Goal: Transaction & Acquisition: Obtain resource

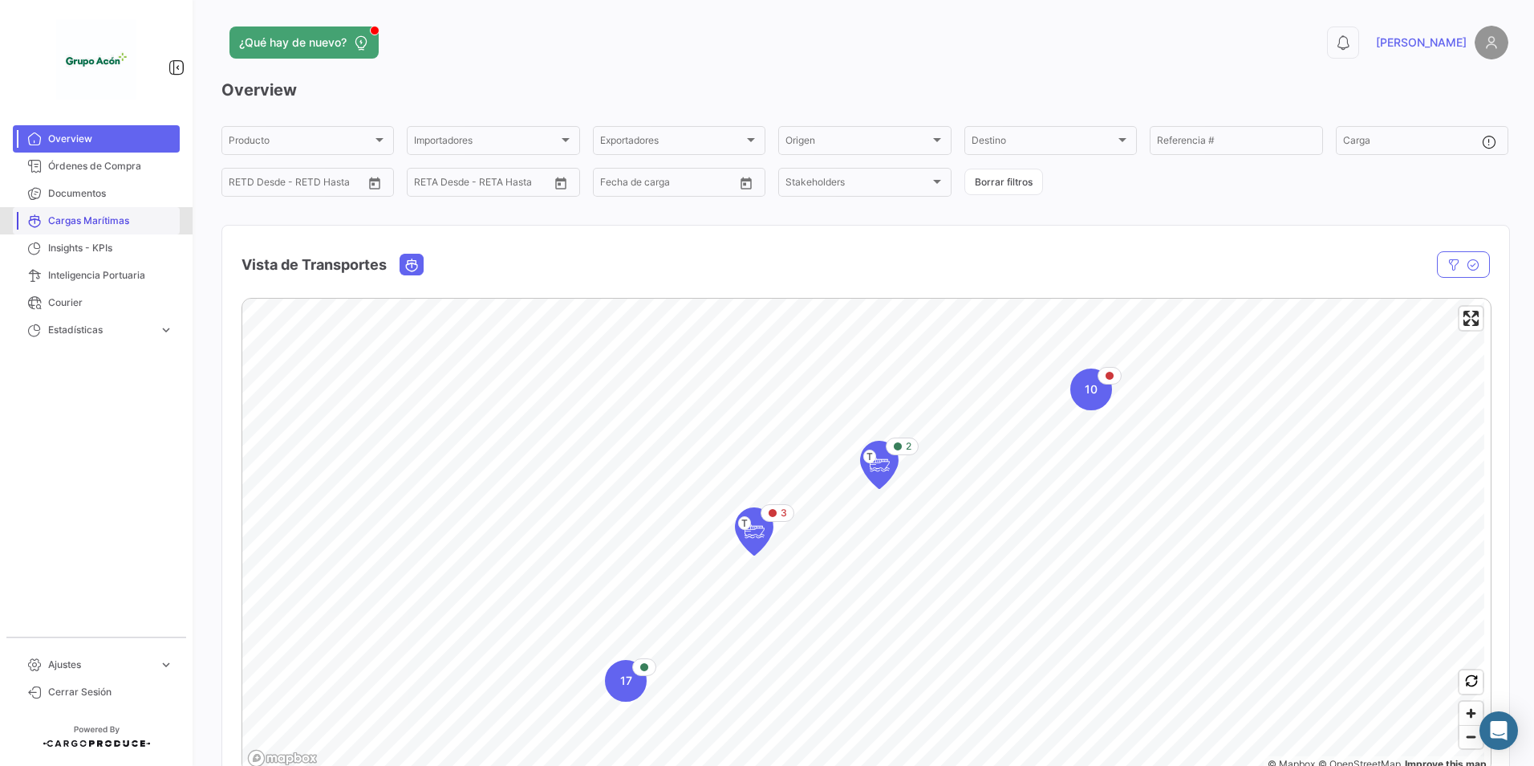
click at [84, 217] on span "Cargas Marítimas" at bounding box center [110, 220] width 125 height 14
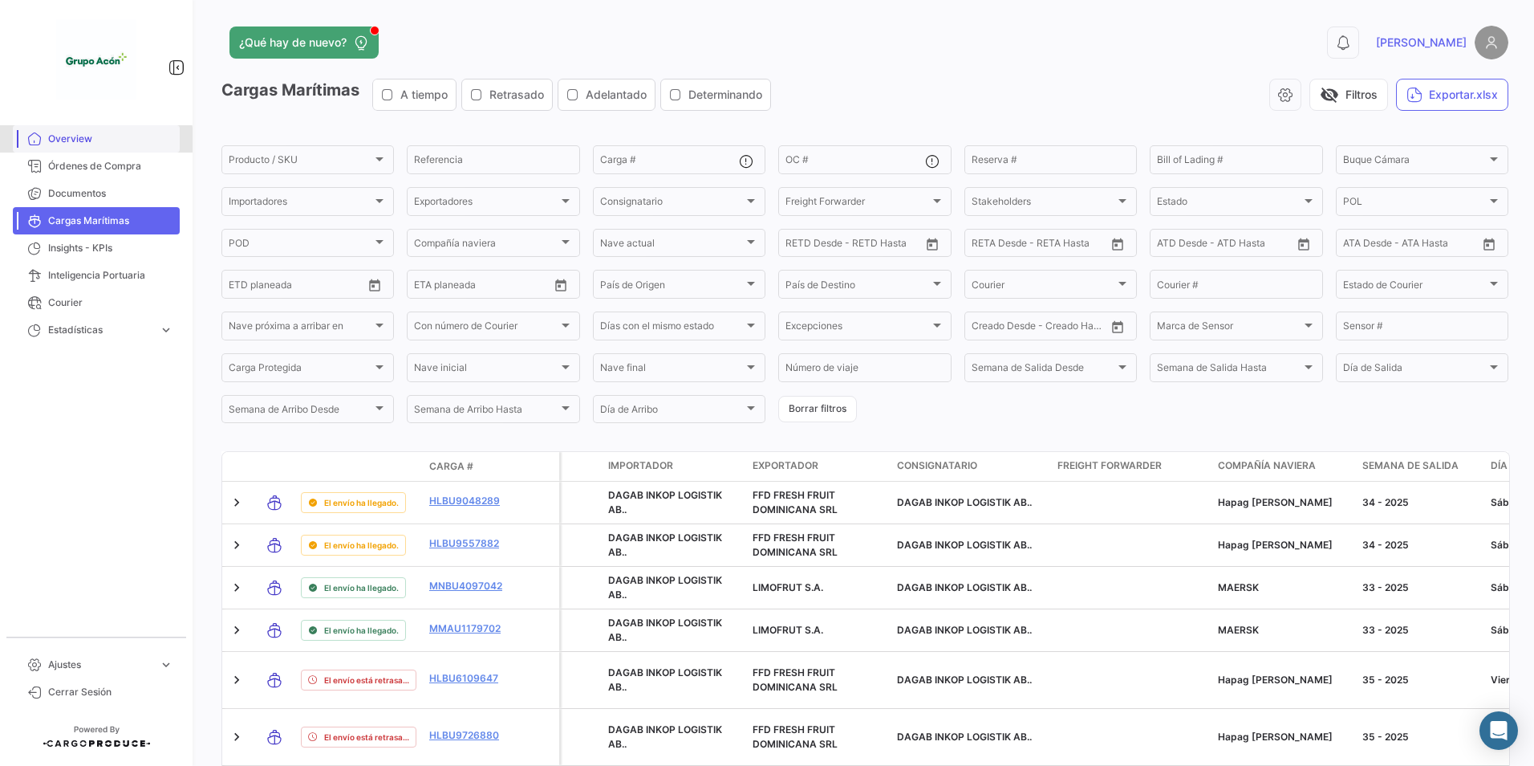
click at [80, 141] on span "Overview" at bounding box center [110, 139] width 125 height 14
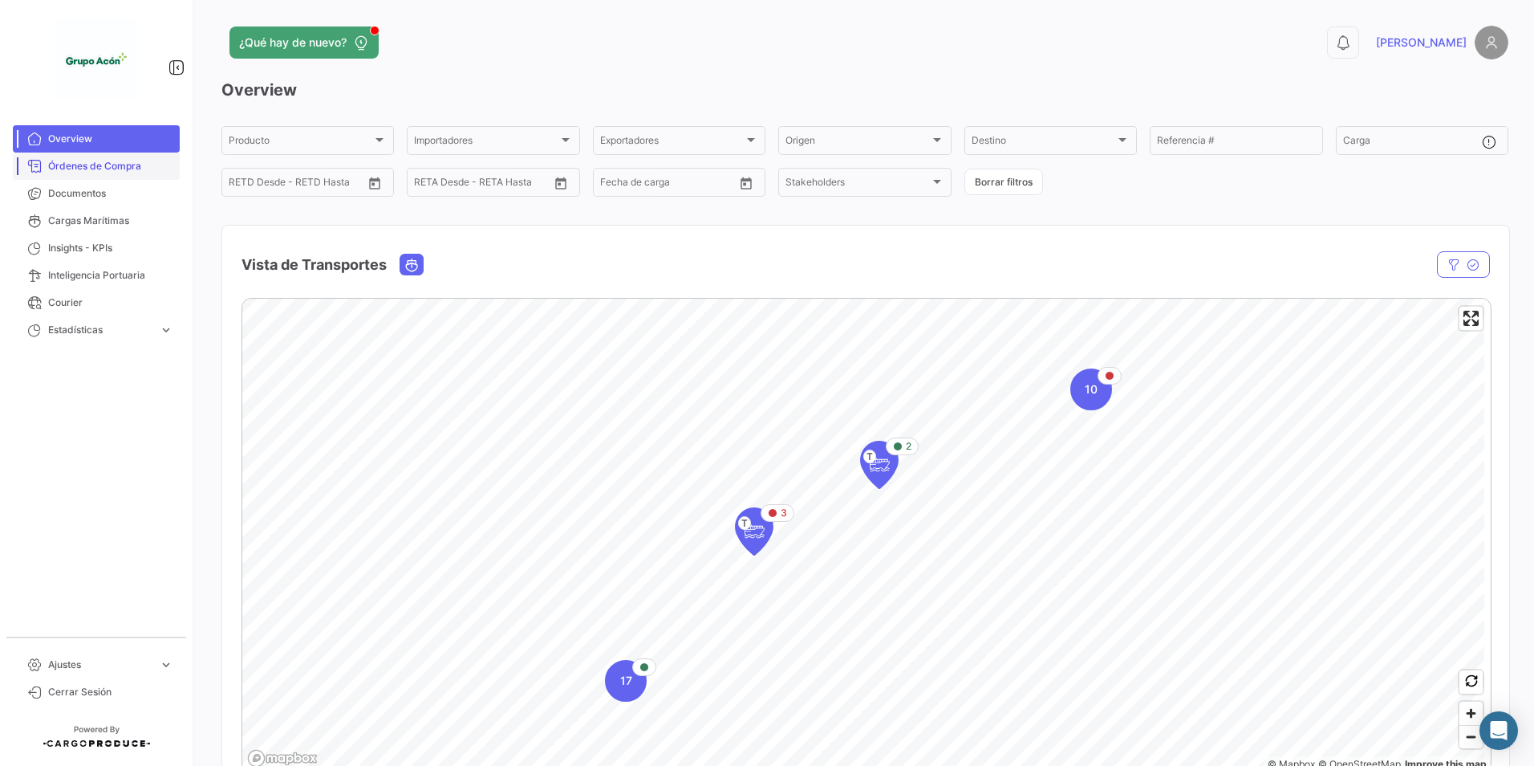
click at [94, 166] on span "Órdenes de Compra" at bounding box center [110, 166] width 125 height 14
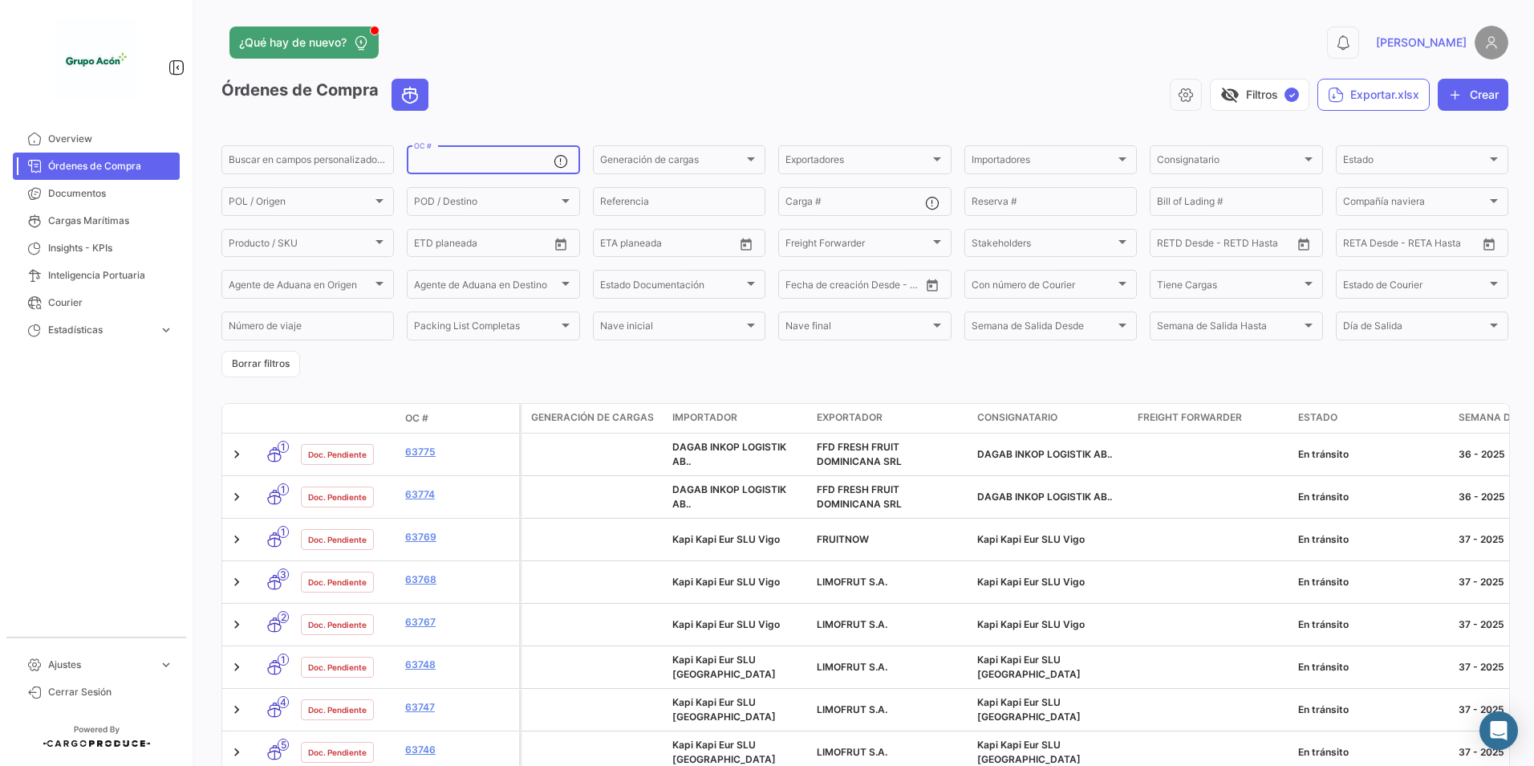
click at [445, 158] on input "OC #" at bounding box center [483, 161] width 139 height 11
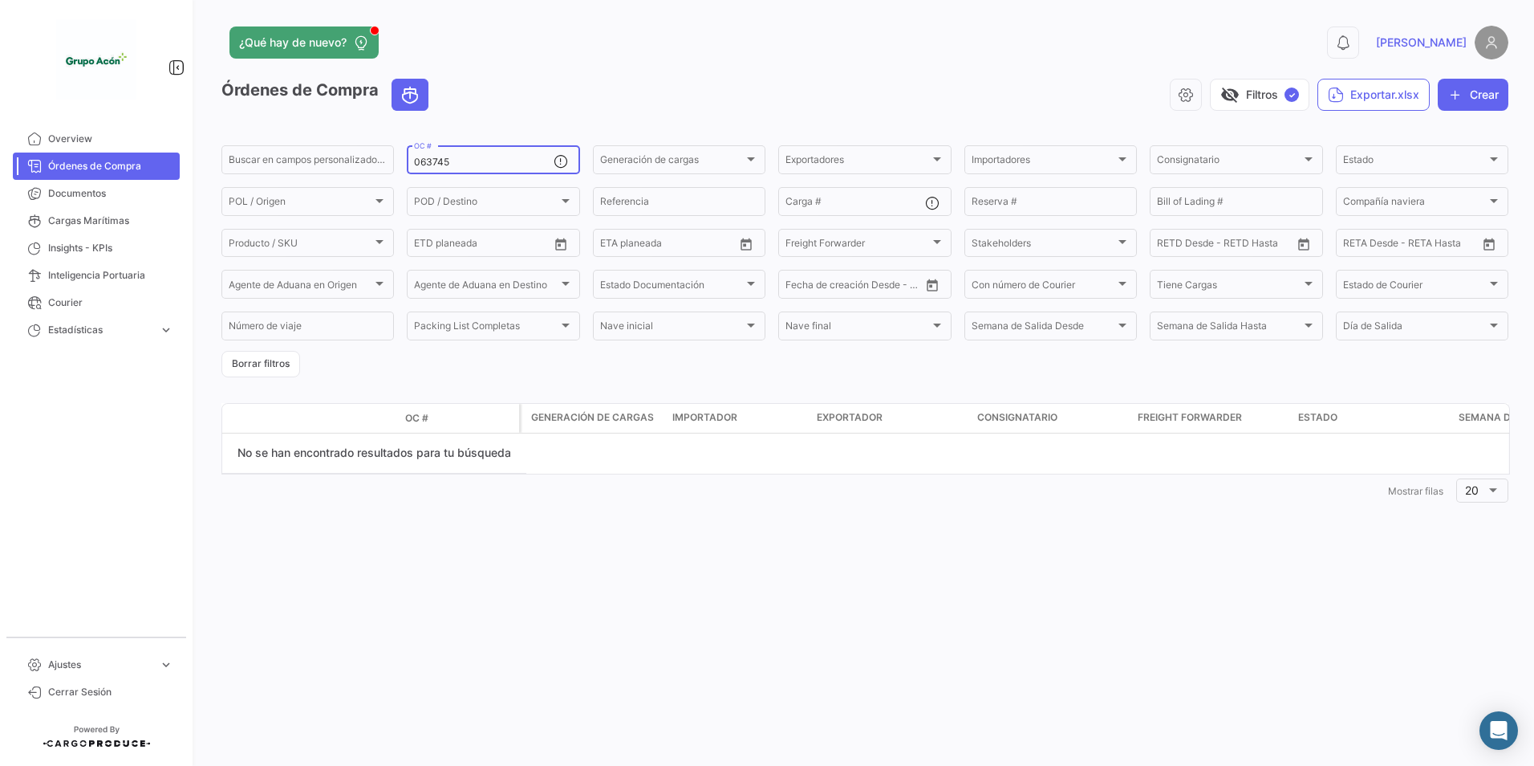
drag, startPoint x: 420, startPoint y: 162, endPoint x: 404, endPoint y: 160, distance: 16.1
click at [404, 160] on form "Buscar en [PERSON_NAME] personalizados... 063745 OC # Generación [PERSON_NAME] …" at bounding box center [864, 260] width 1287 height 234
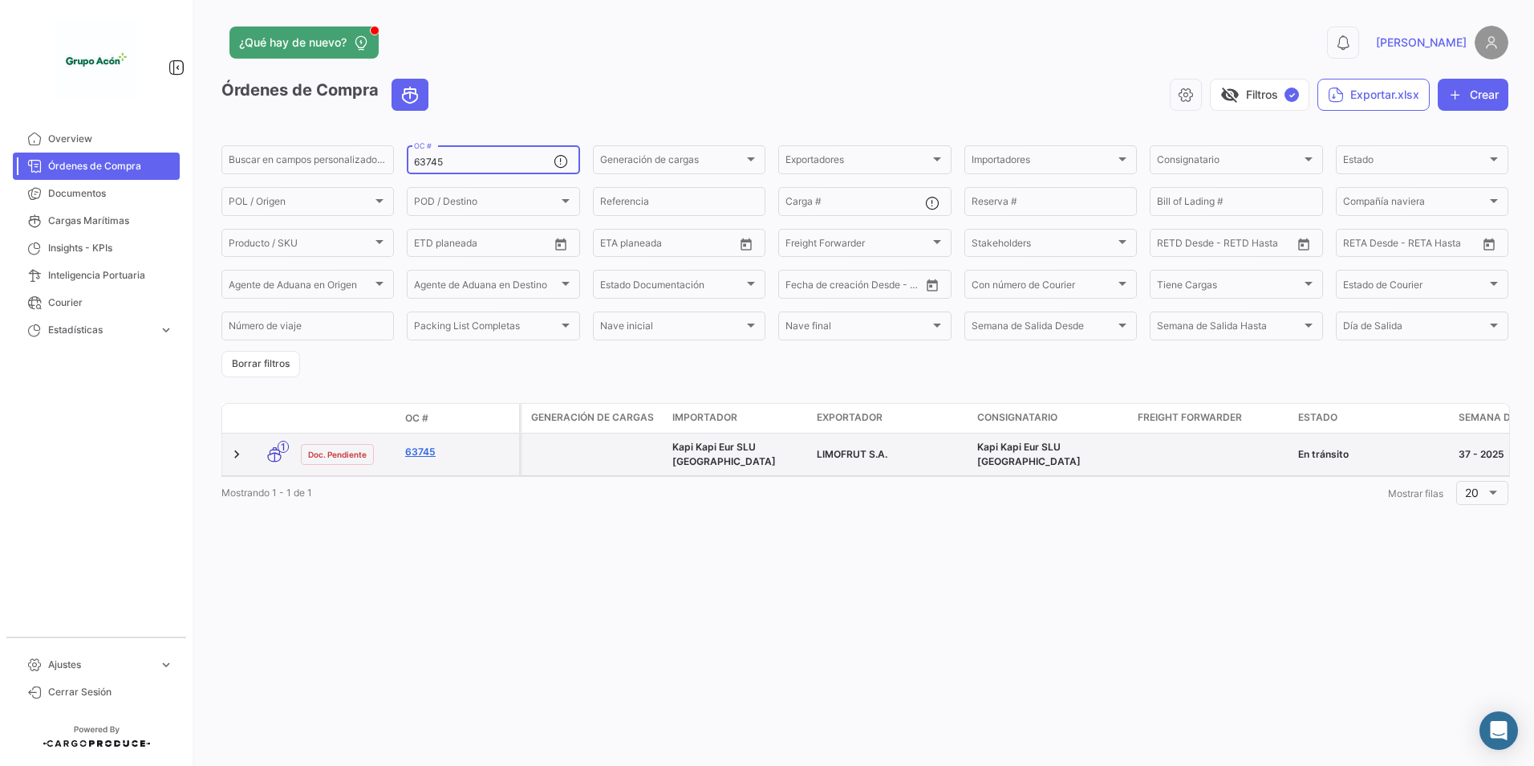
type input "63745"
click at [427, 448] on link "63745" at bounding box center [459, 452] width 108 height 14
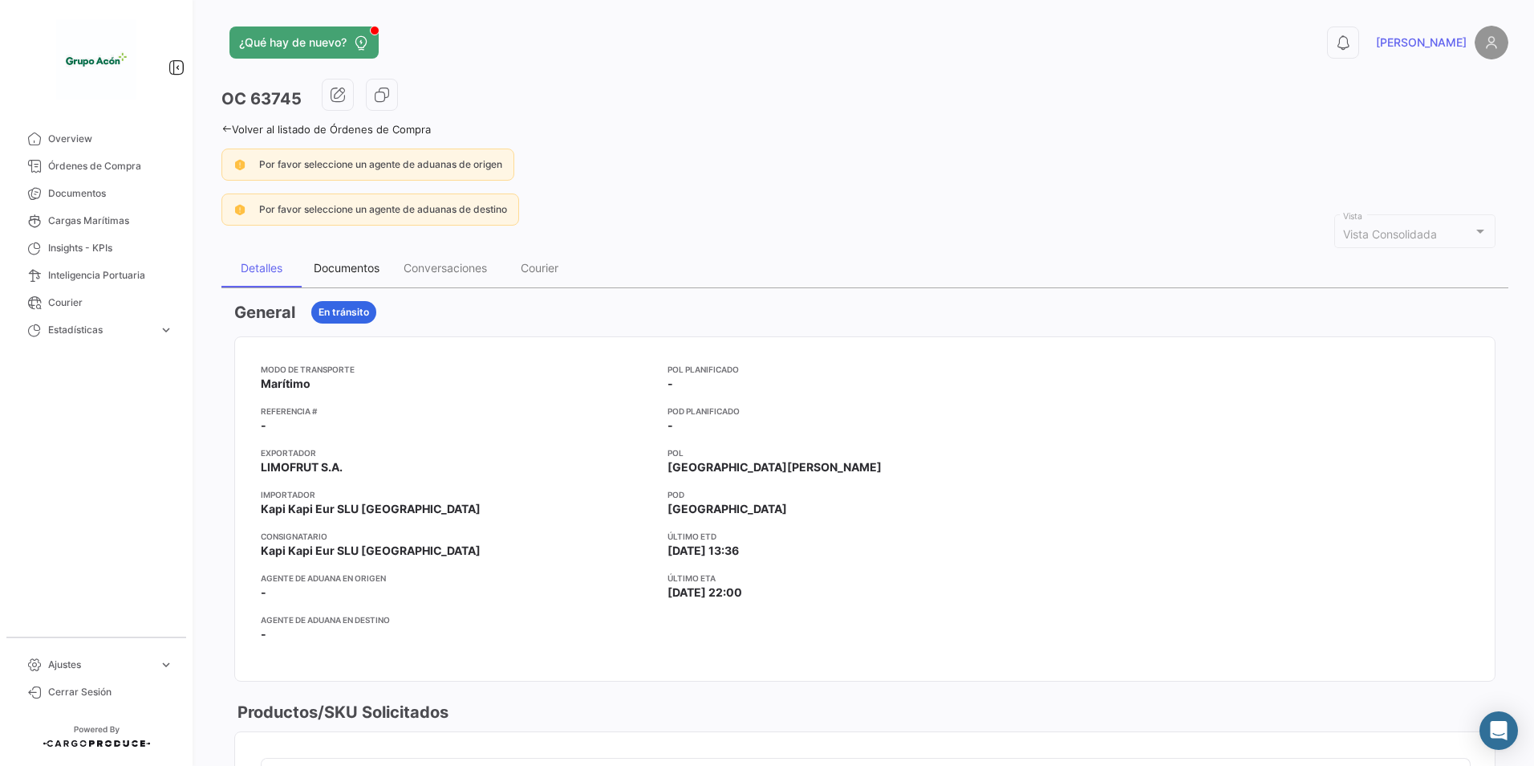
click at [347, 265] on div "Documentos" at bounding box center [347, 268] width 66 height 14
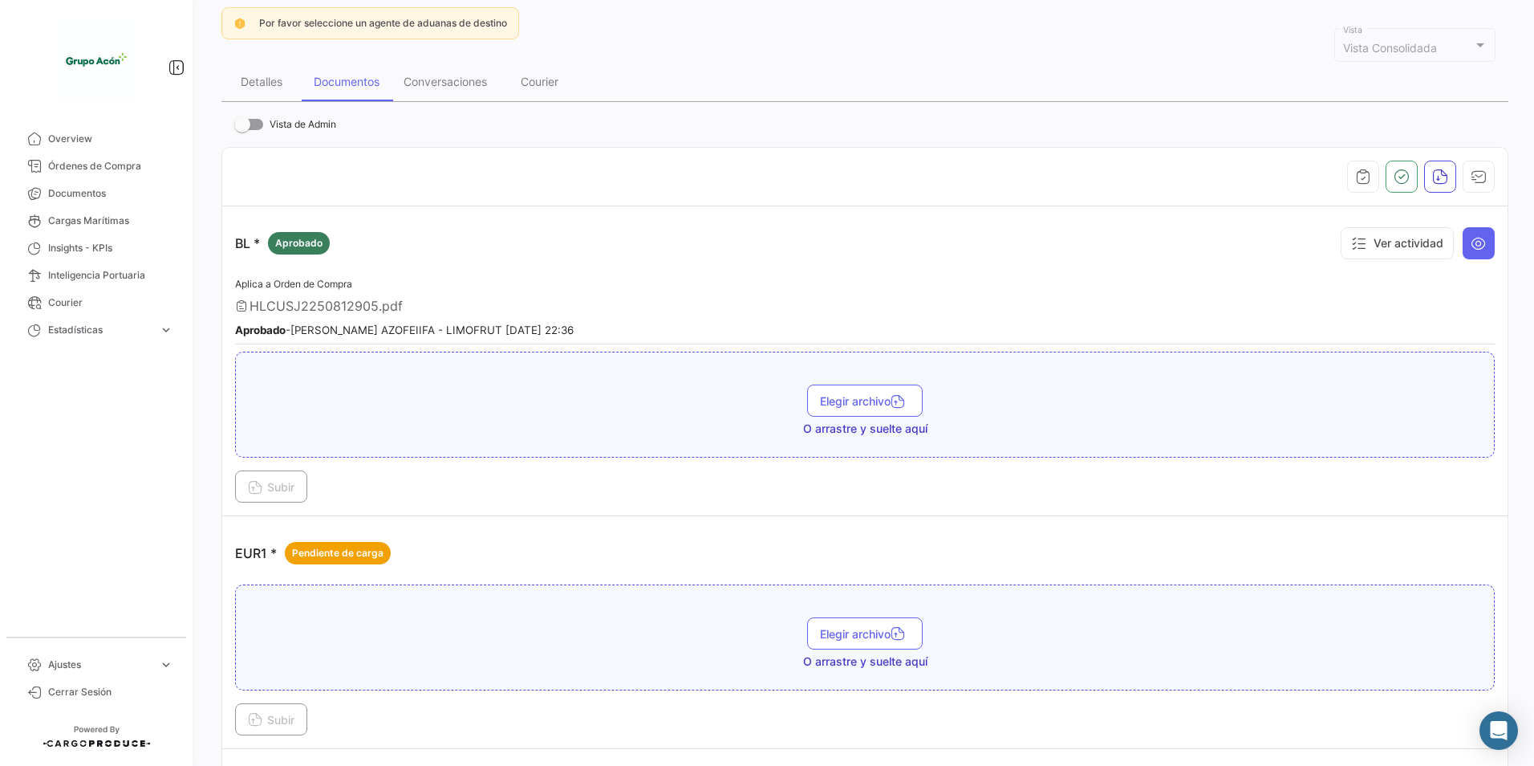
scroll to position [160, 0]
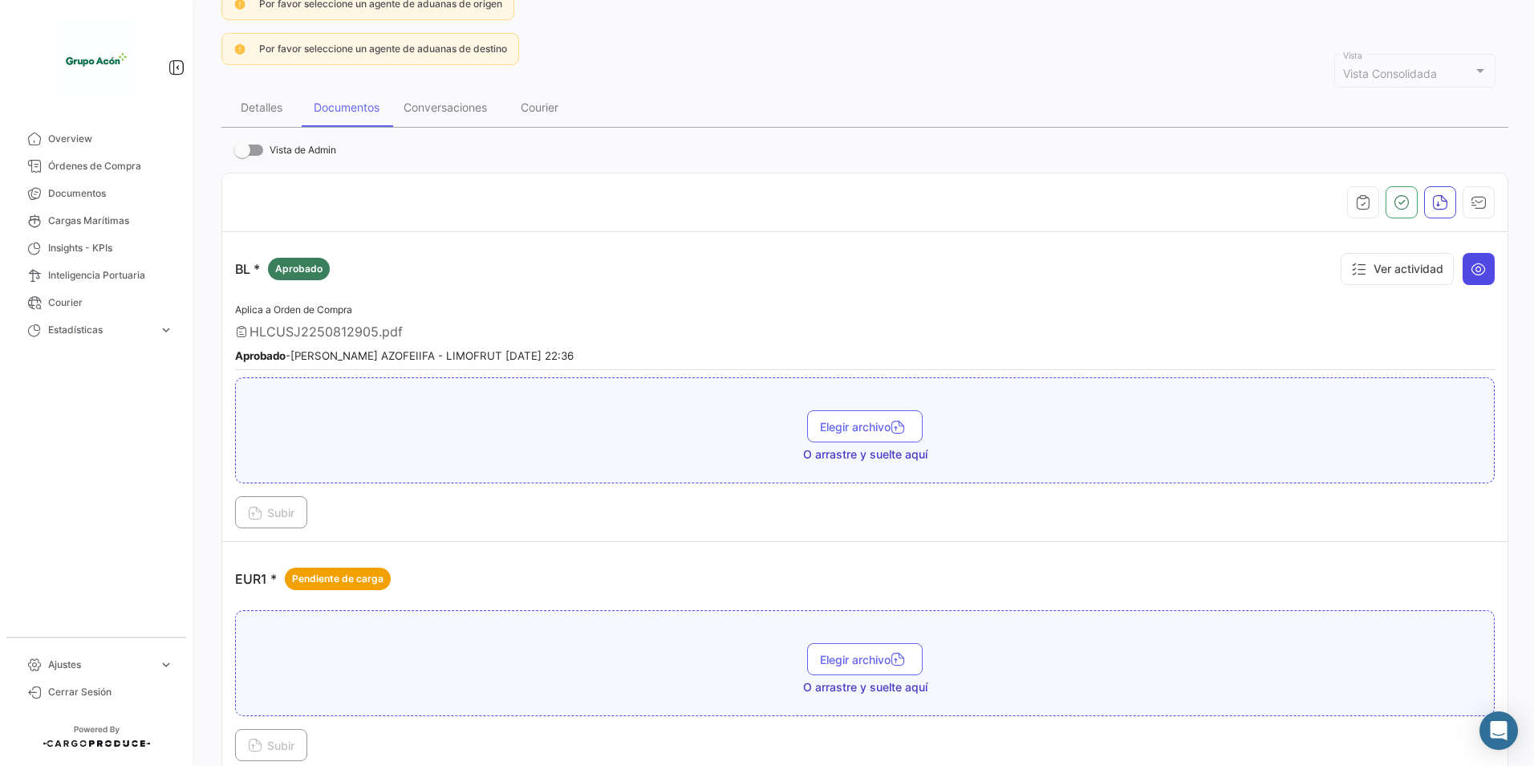
click at [1474, 262] on icon at bounding box center [1479, 269] width 16 height 16
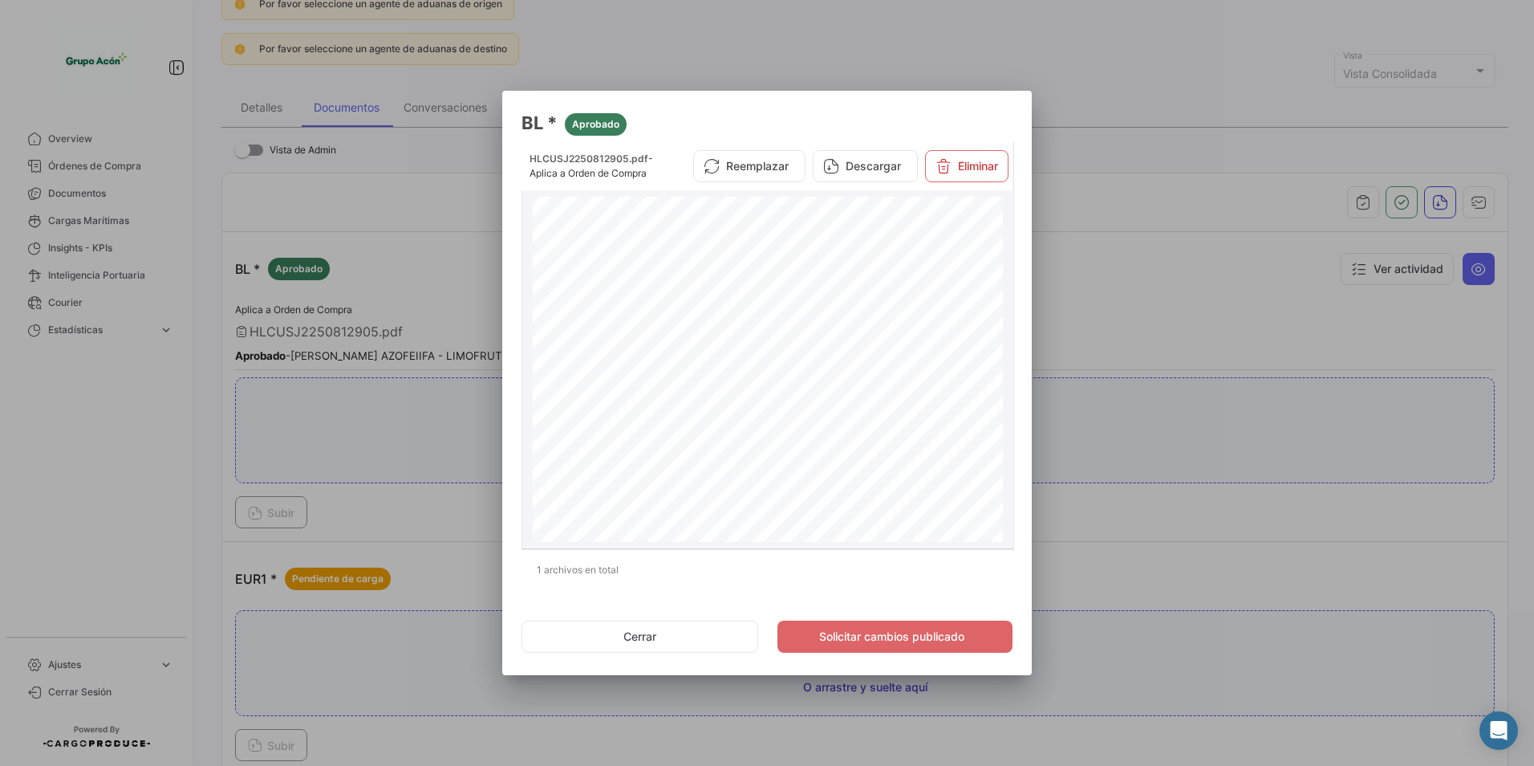
scroll to position [0, 0]
click at [688, 640] on button "Cerrar" at bounding box center [640, 636] width 237 height 32
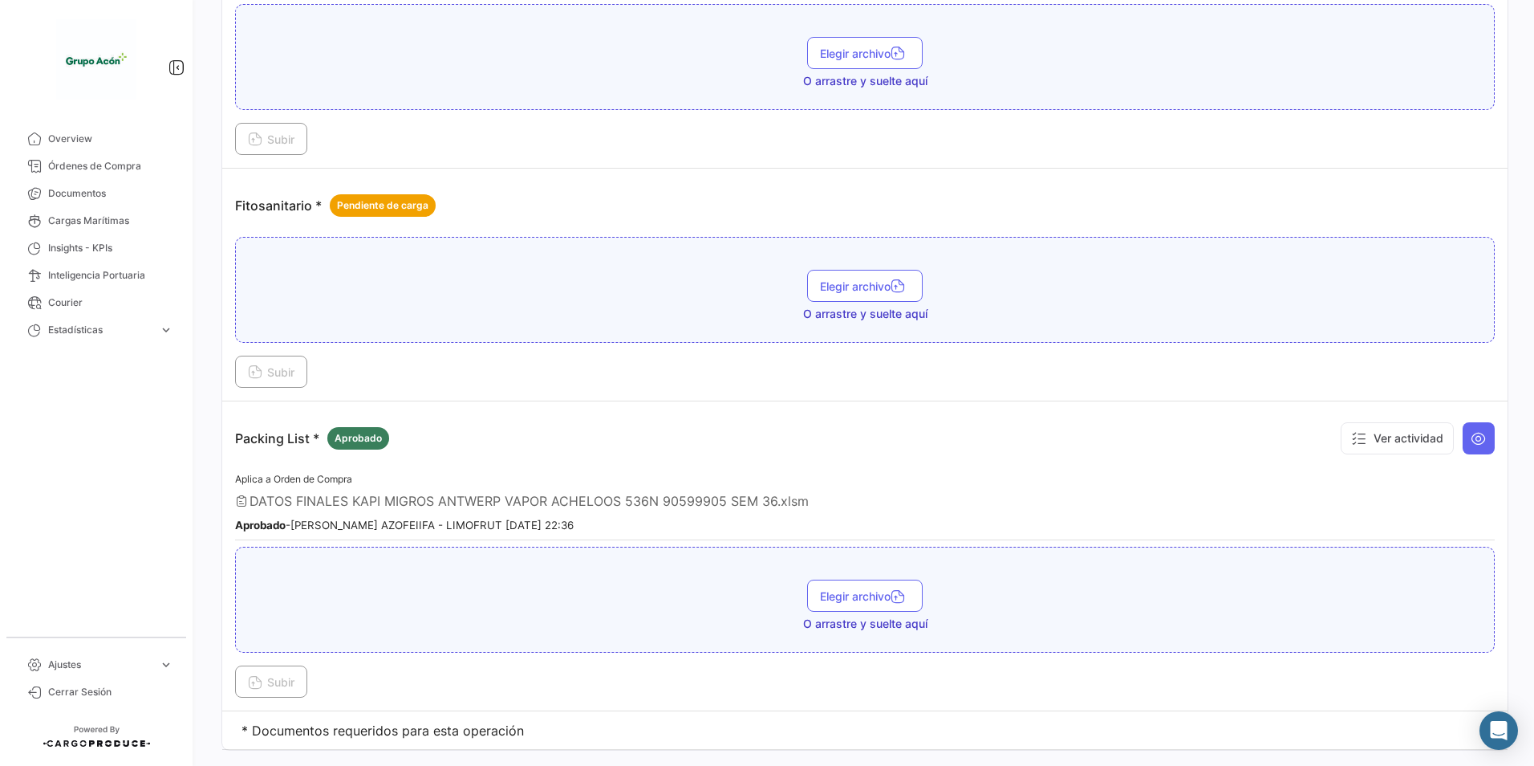
scroll to position [802, 0]
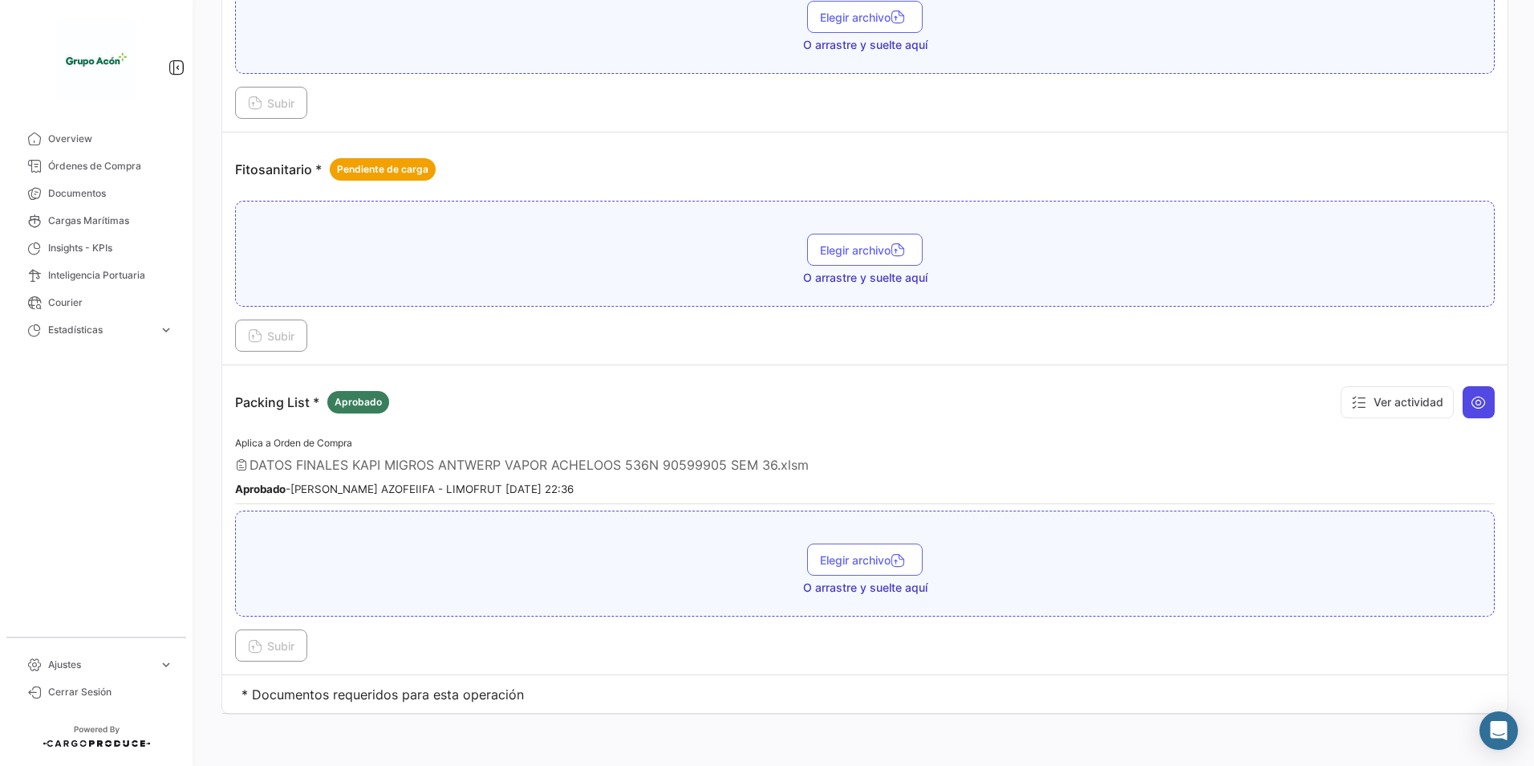
click at [1463, 405] on button at bounding box center [1479, 402] width 32 height 32
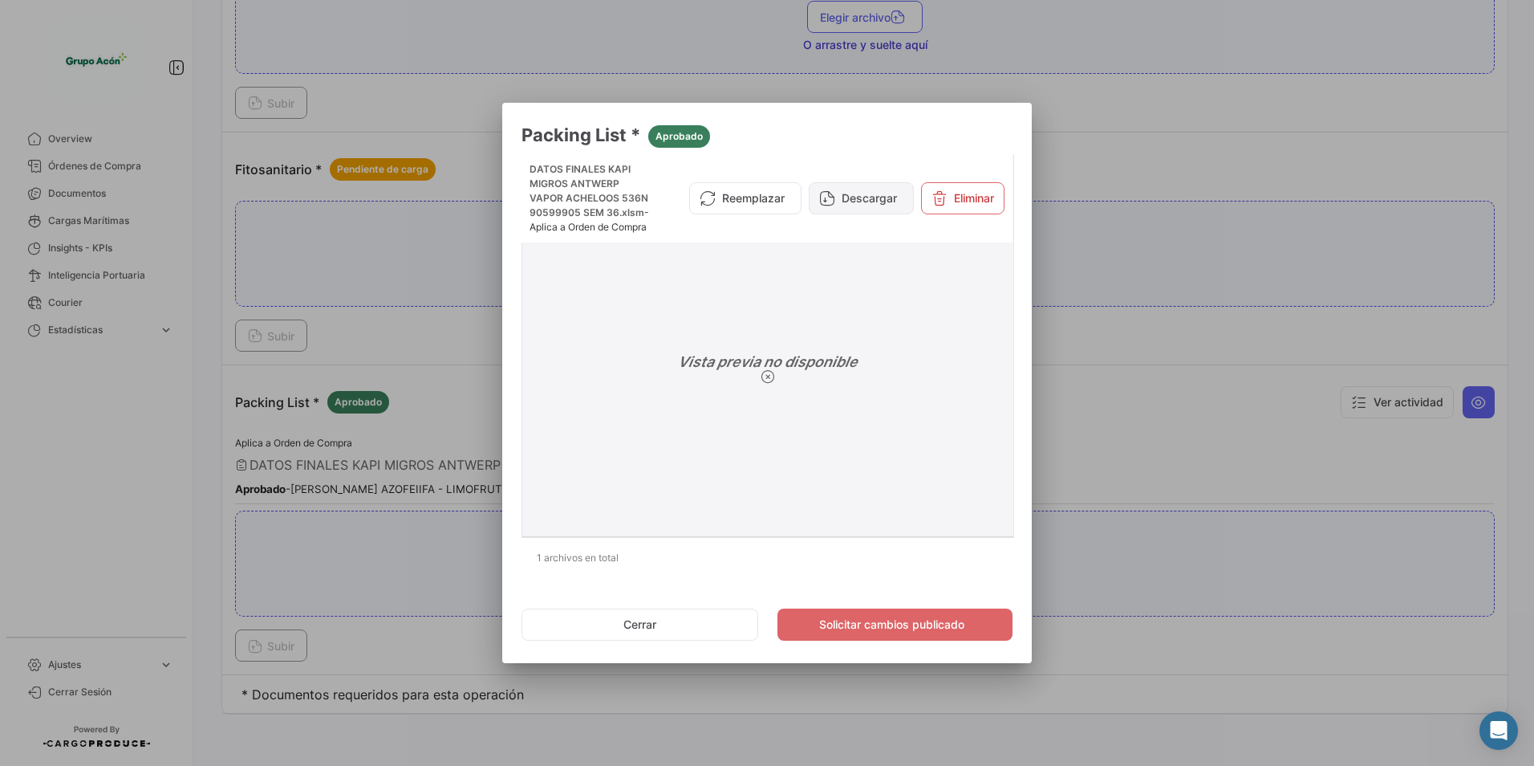
click at [861, 202] on button "Descargar" at bounding box center [861, 198] width 105 height 32
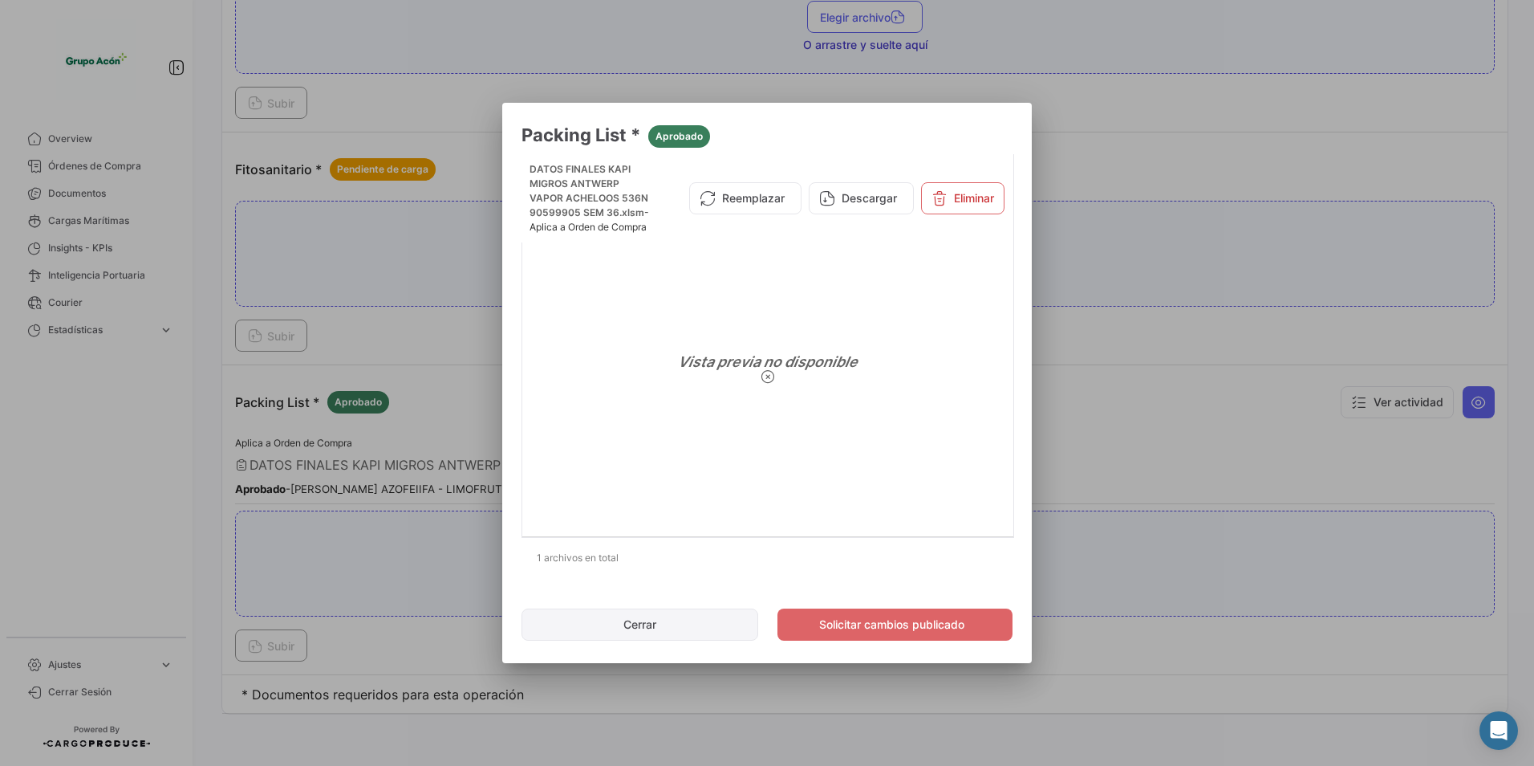
click at [695, 622] on button "Cerrar" at bounding box center [640, 624] width 237 height 32
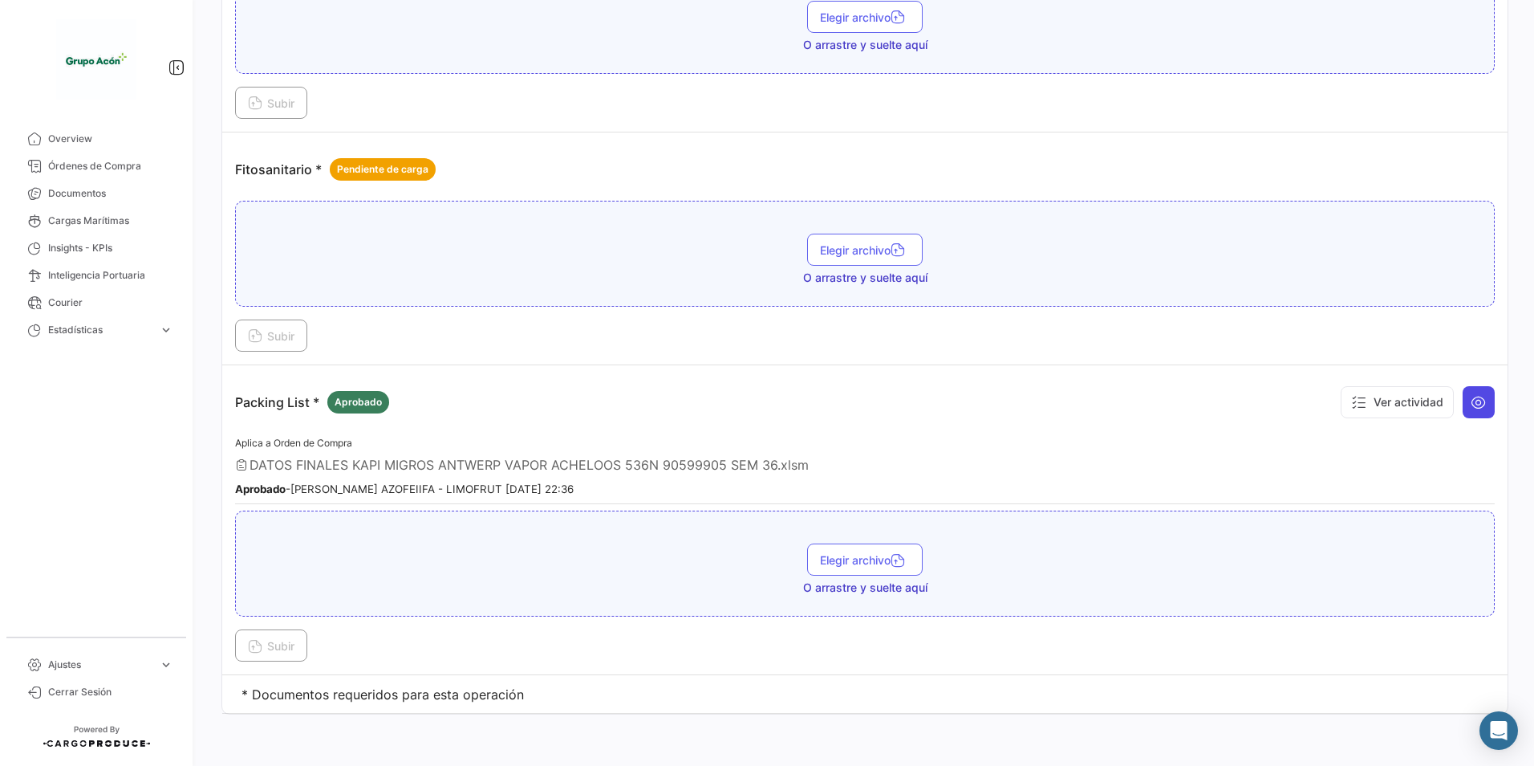
click at [1480, 402] on button at bounding box center [1479, 402] width 32 height 32
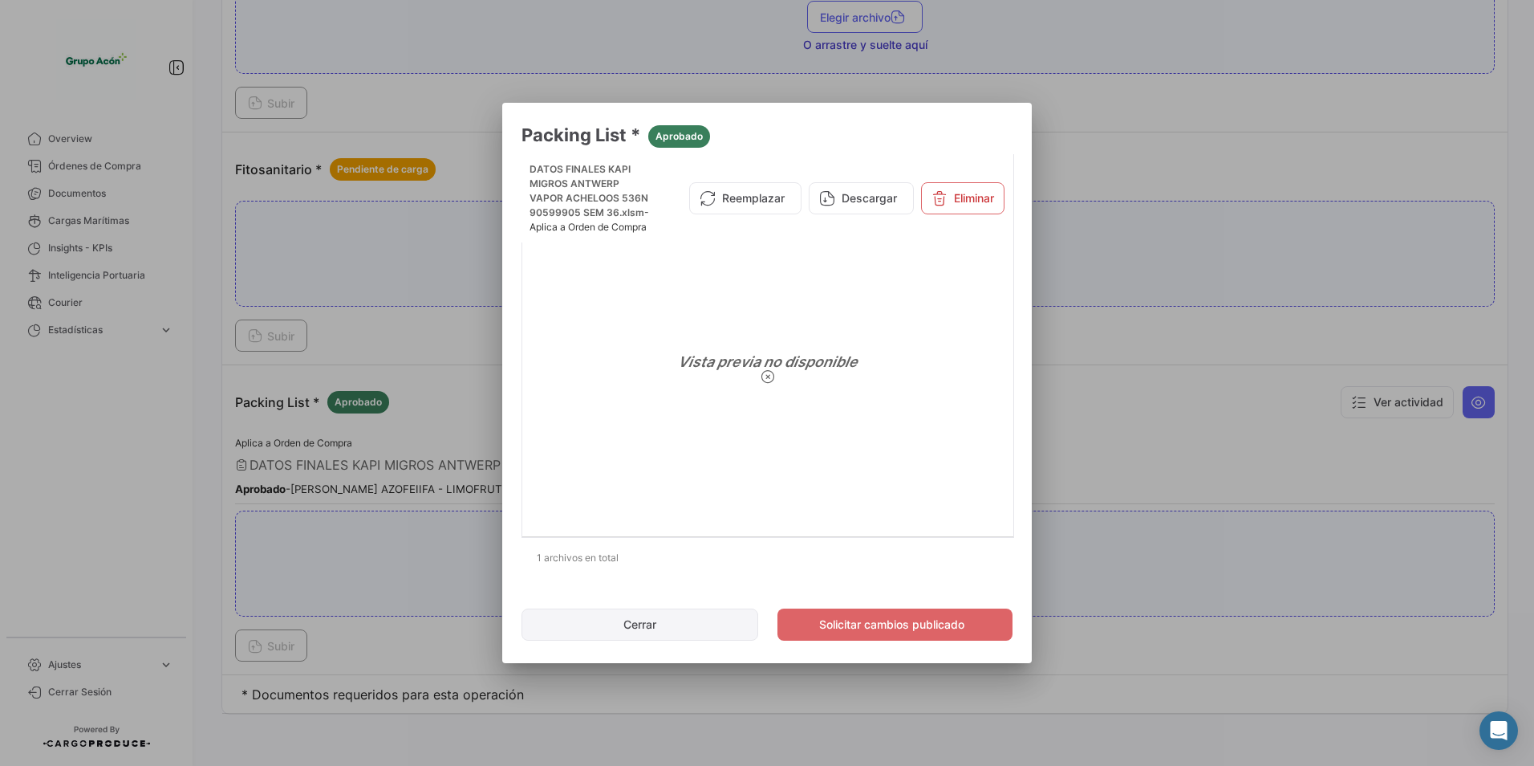
click at [617, 626] on button "Cerrar" at bounding box center [640, 624] width 237 height 32
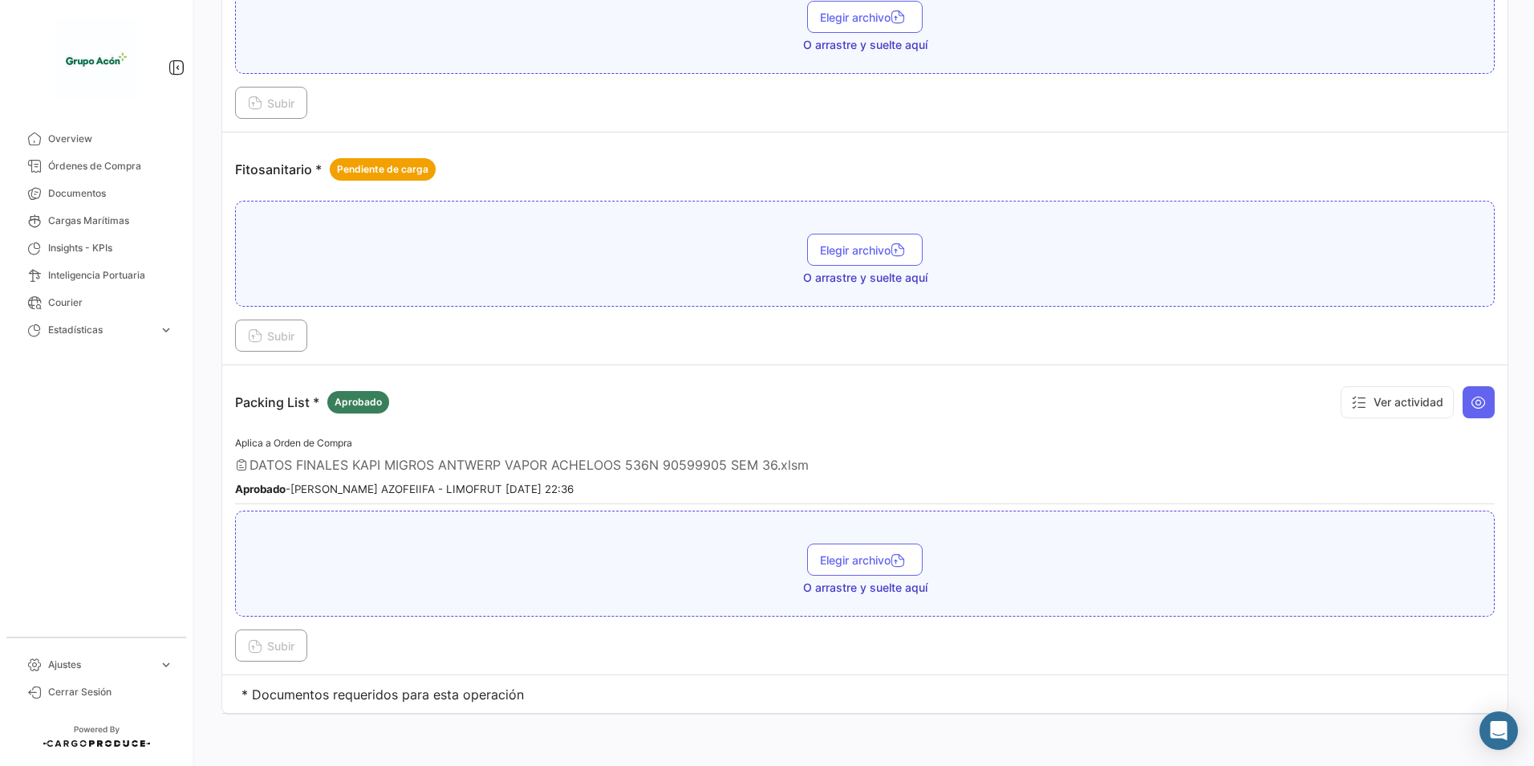
scroll to position [562, 0]
